Goal: Go to known website: Access a specific website the user already knows

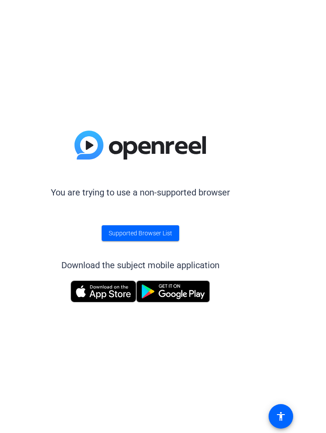
click at [111, 292] on img at bounding box center [103, 291] width 66 height 22
